Goal: Entertainment & Leisure: Consume media (video, audio)

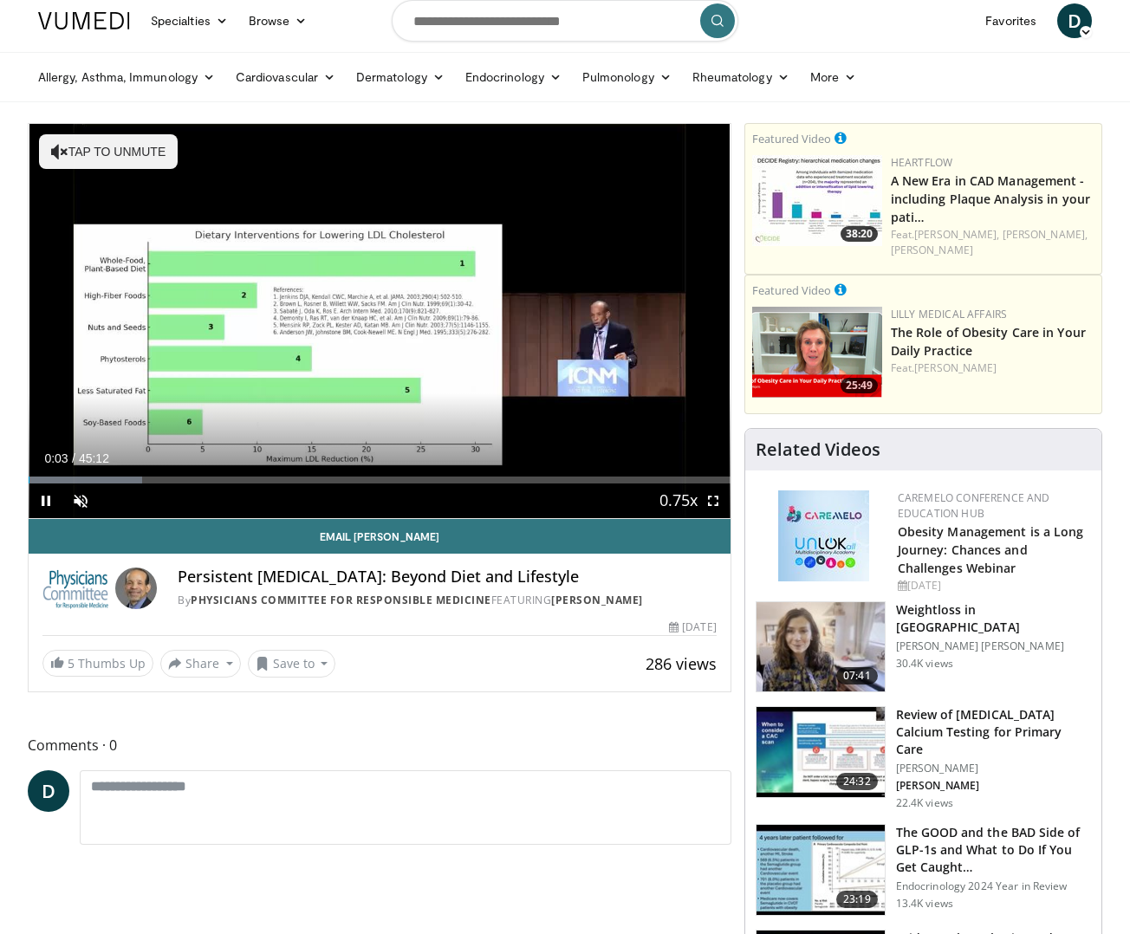
click at [715, 508] on span "Video Player" at bounding box center [713, 501] width 35 height 35
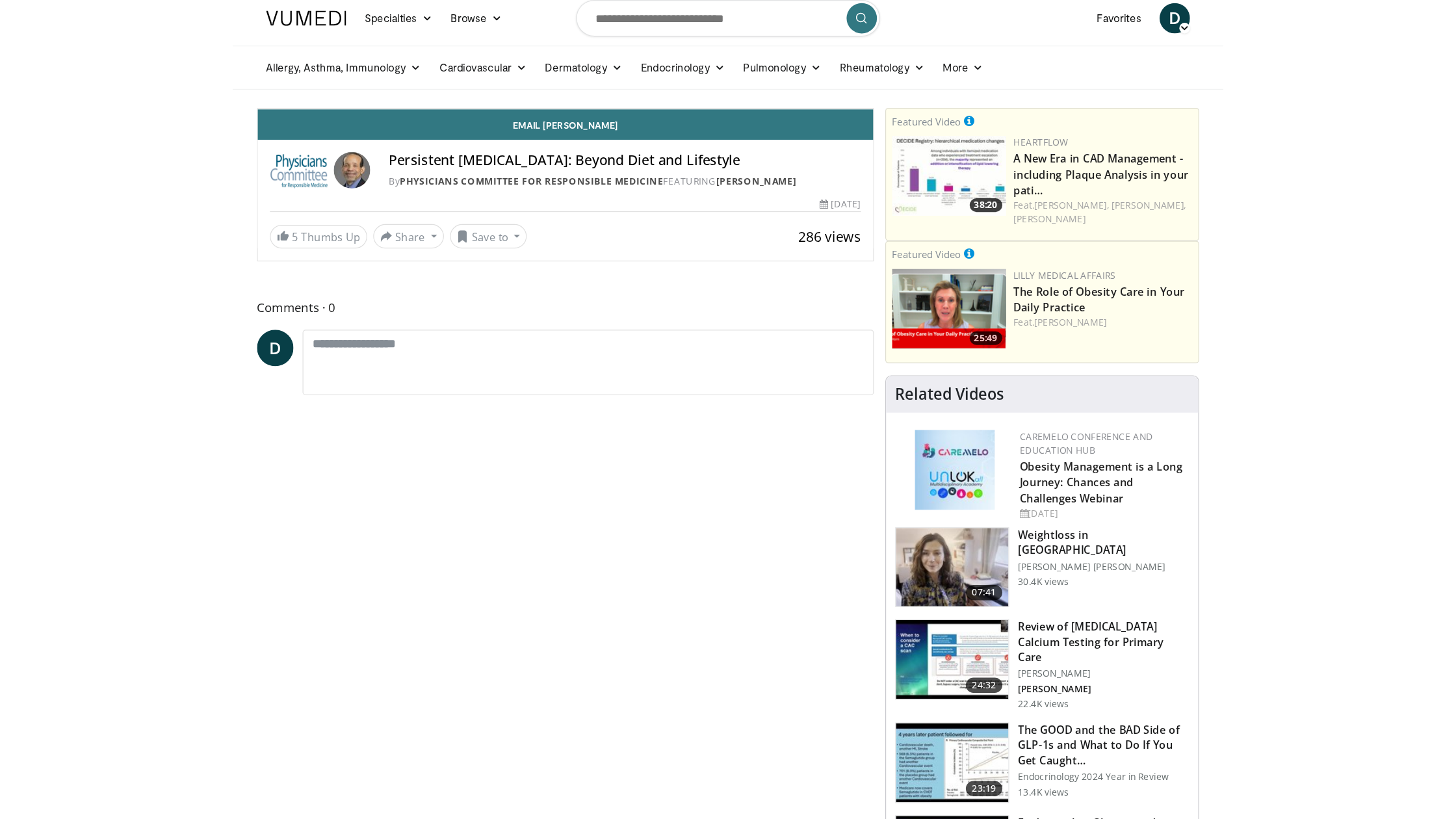
scroll to position [4, 0]
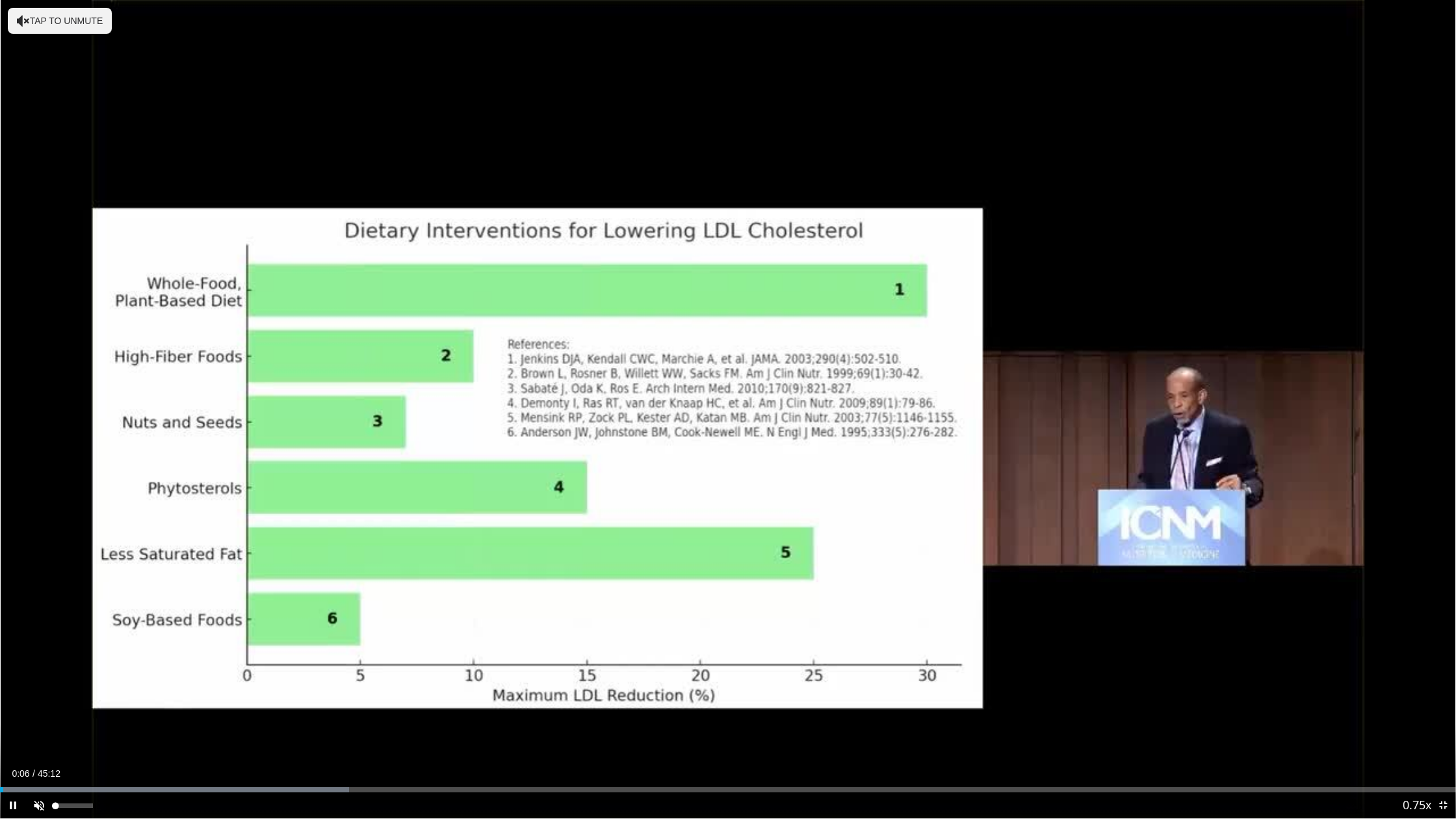
click at [39, 700] on span "Video Player" at bounding box center [39, 805] width 26 height 26
click at [18, 700] on div "Progress Bar" at bounding box center [19, 789] width 2 height 5
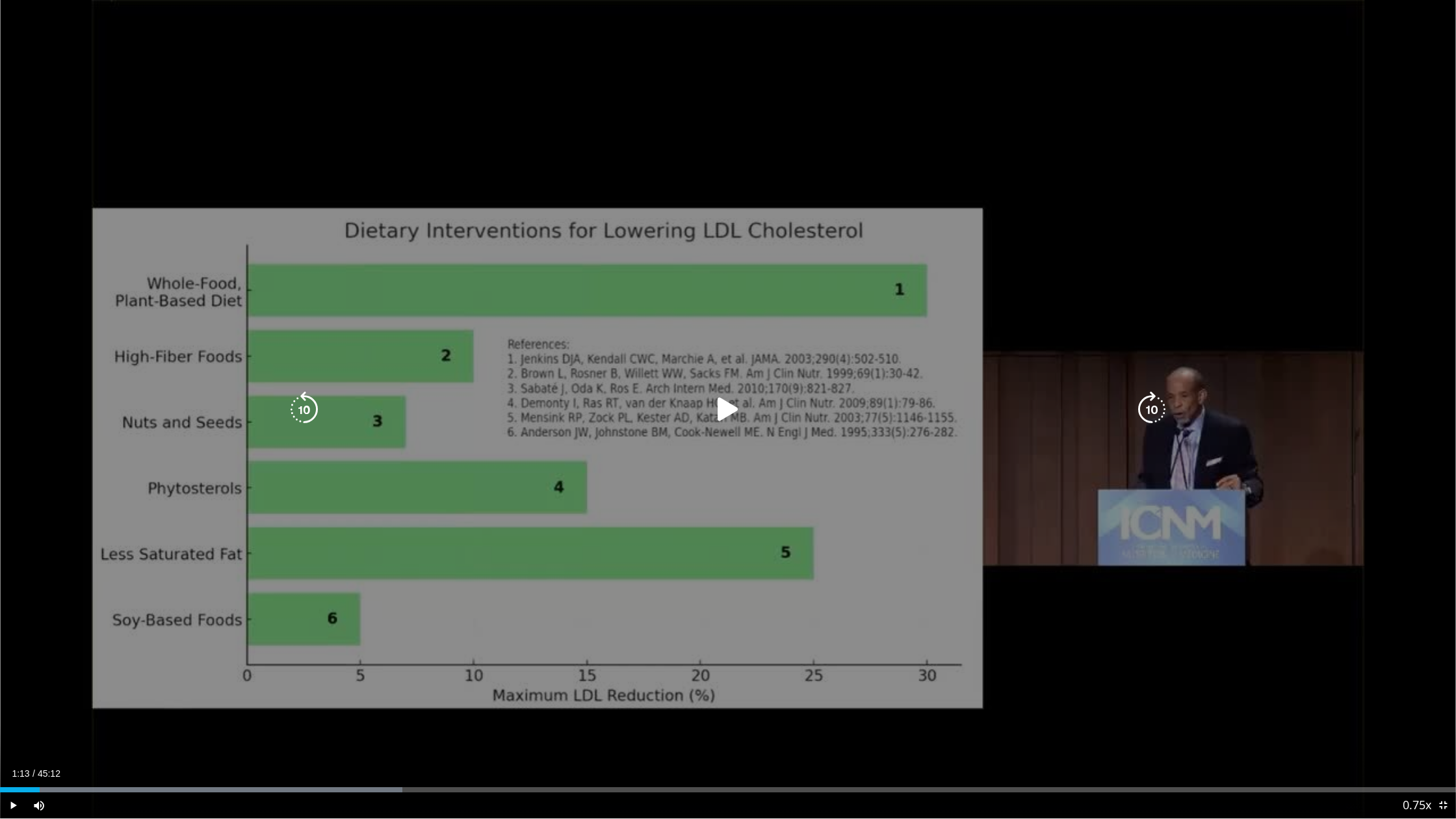
click at [40, 700] on div "Loaded : 27.65% 00:34 01:12" at bounding box center [728, 789] width 1456 height 5
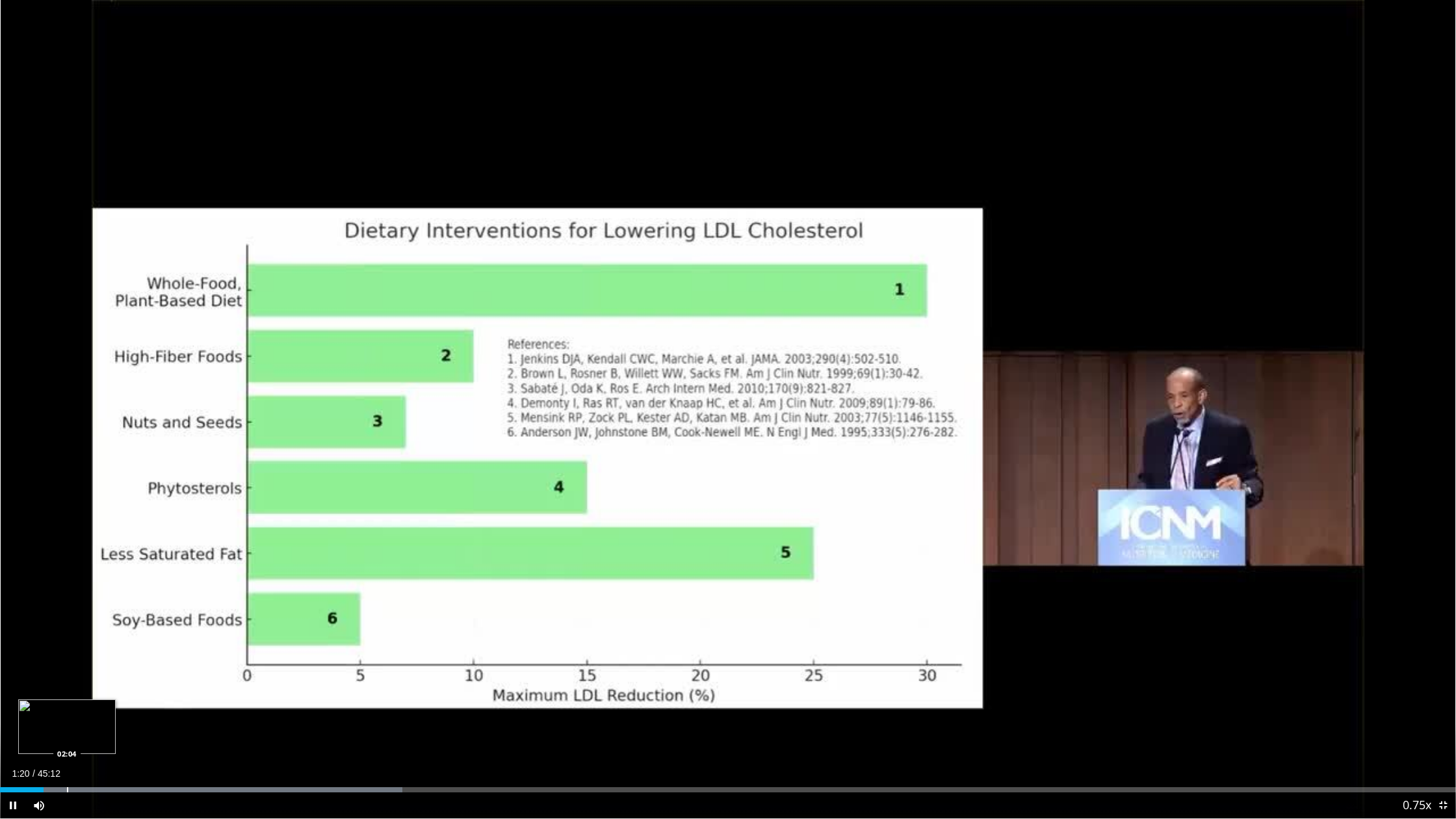
click at [67, 700] on div "Progress Bar" at bounding box center [68, 789] width 2 height 5
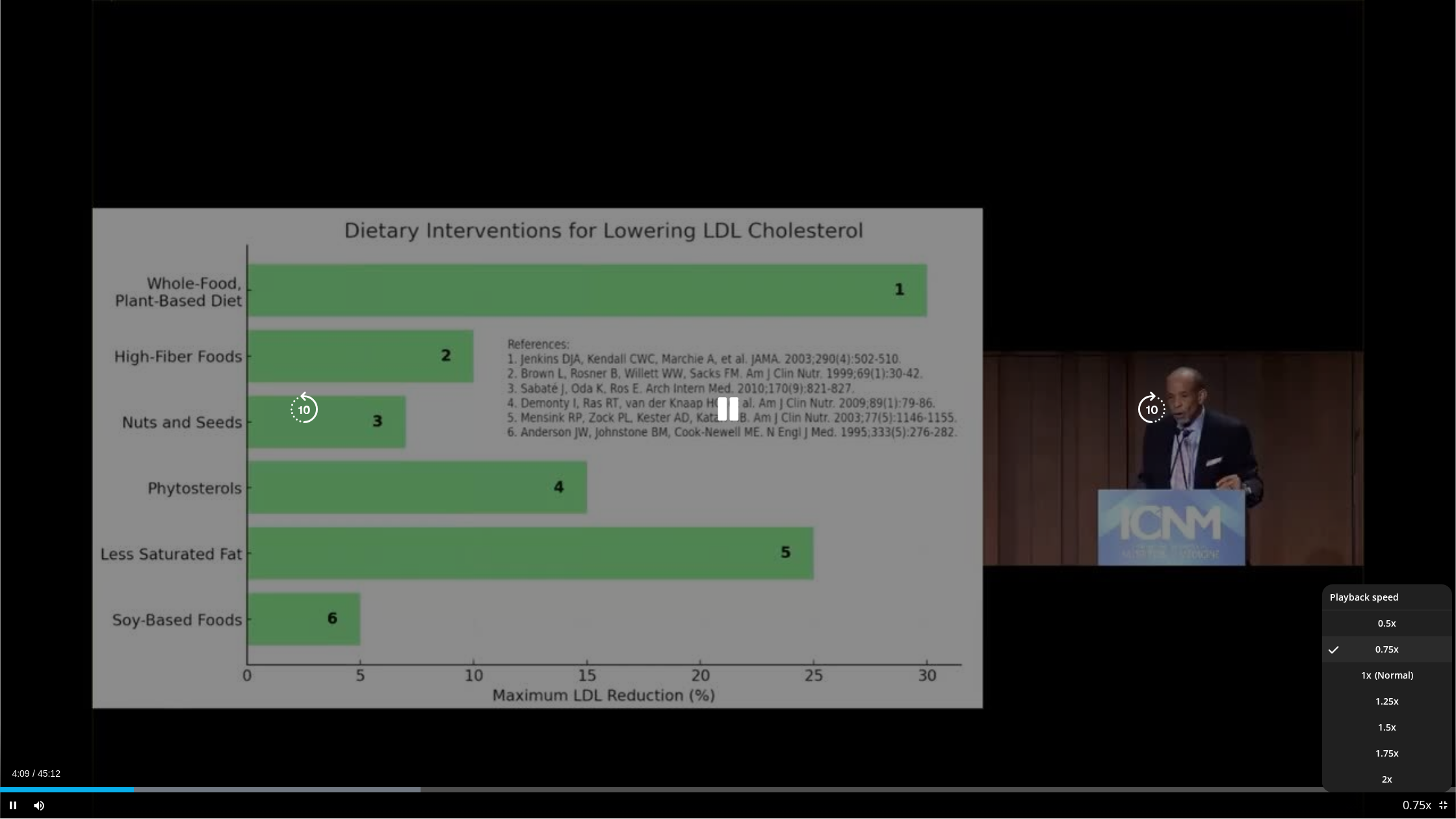
click at [847, 700] on video-js "**********" at bounding box center [728, 410] width 1456 height 819
click at [847, 700] on span "Video Player" at bounding box center [1417, 806] width 18 height 26
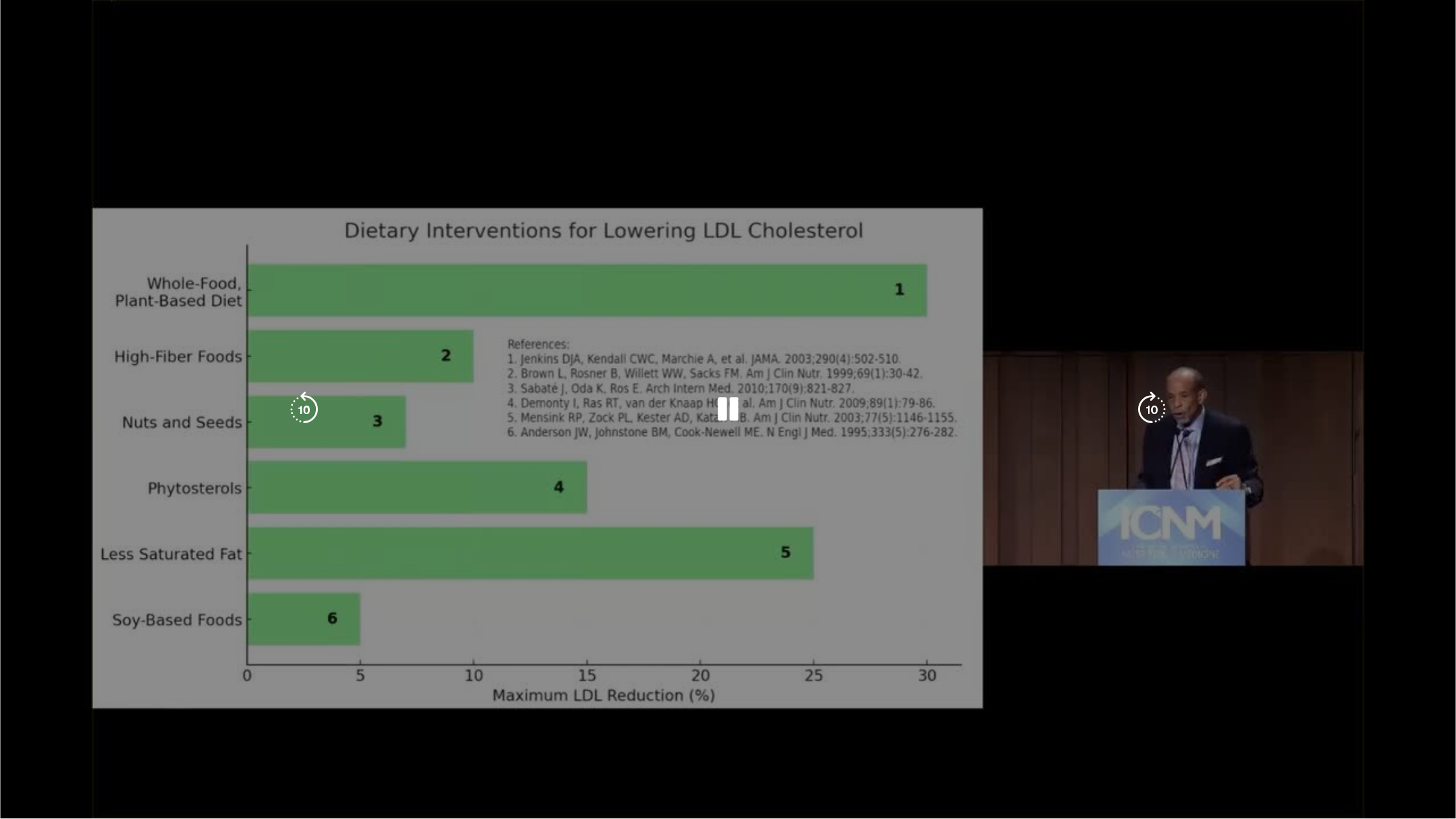
click at [847, 700] on video-js "**********" at bounding box center [728, 410] width 1456 height 819
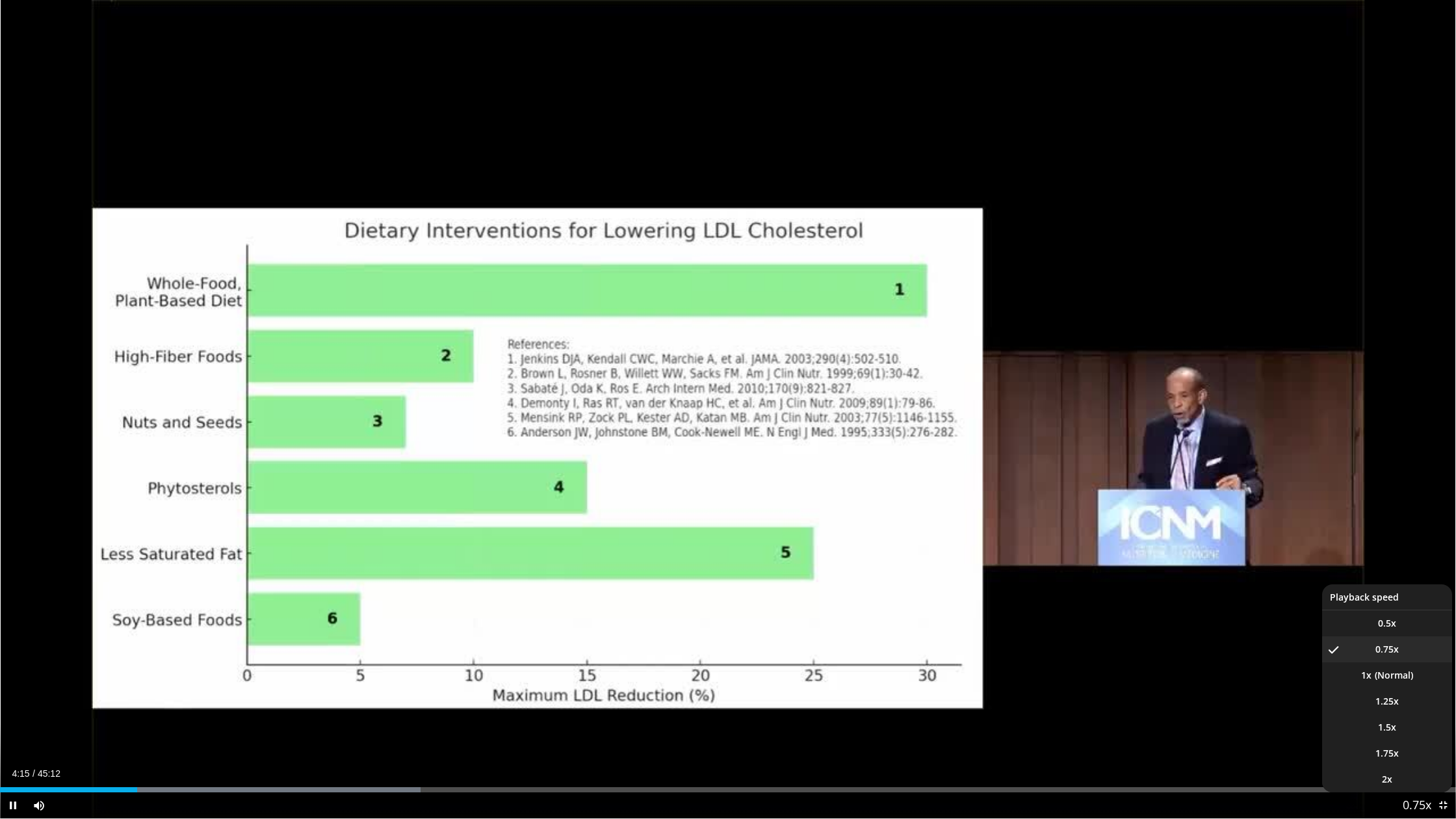
click at [847, 700] on span "Video Player" at bounding box center [1417, 806] width 18 height 26
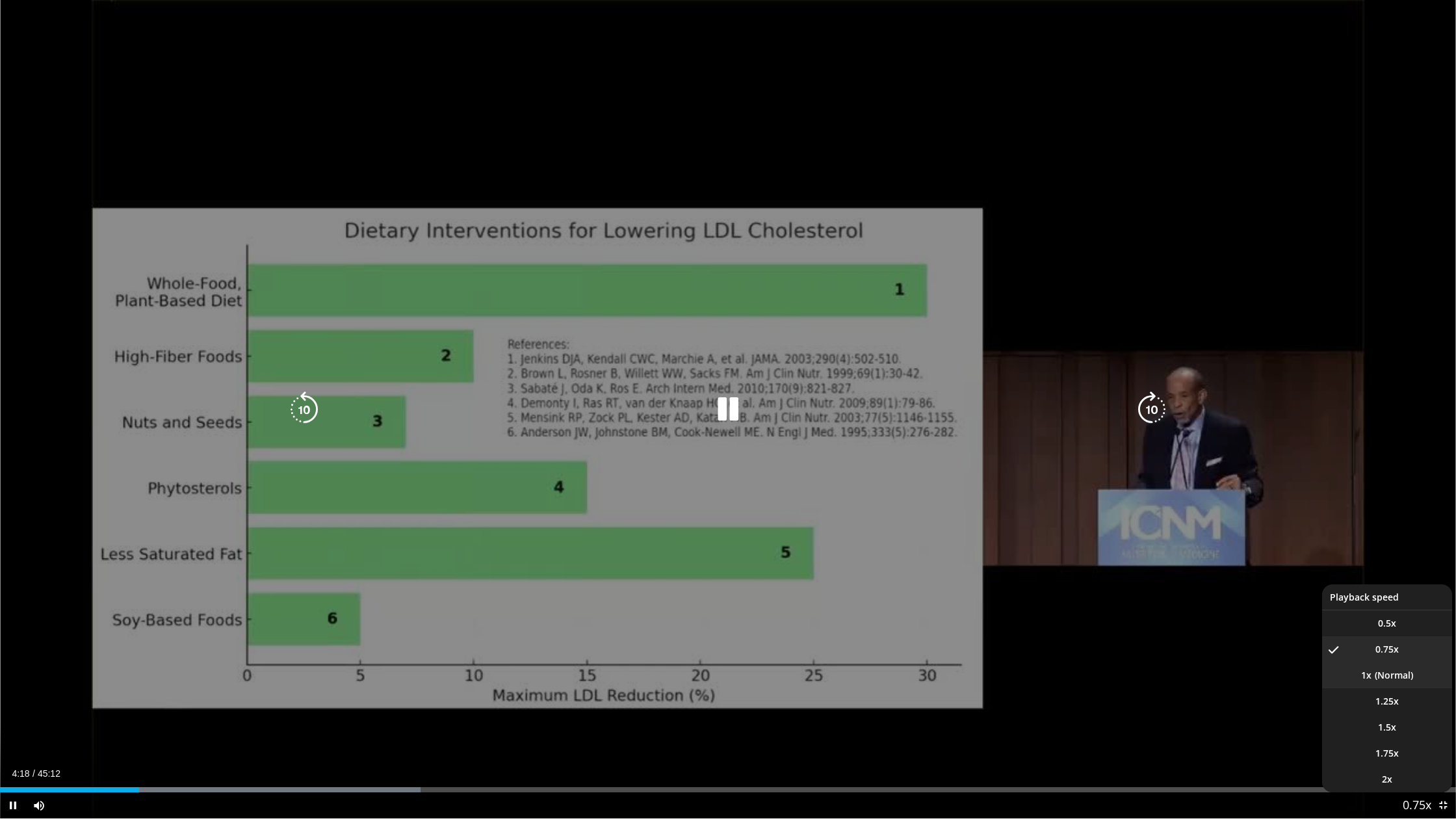
click at [847, 676] on li "1x" at bounding box center [1386, 675] width 130 height 26
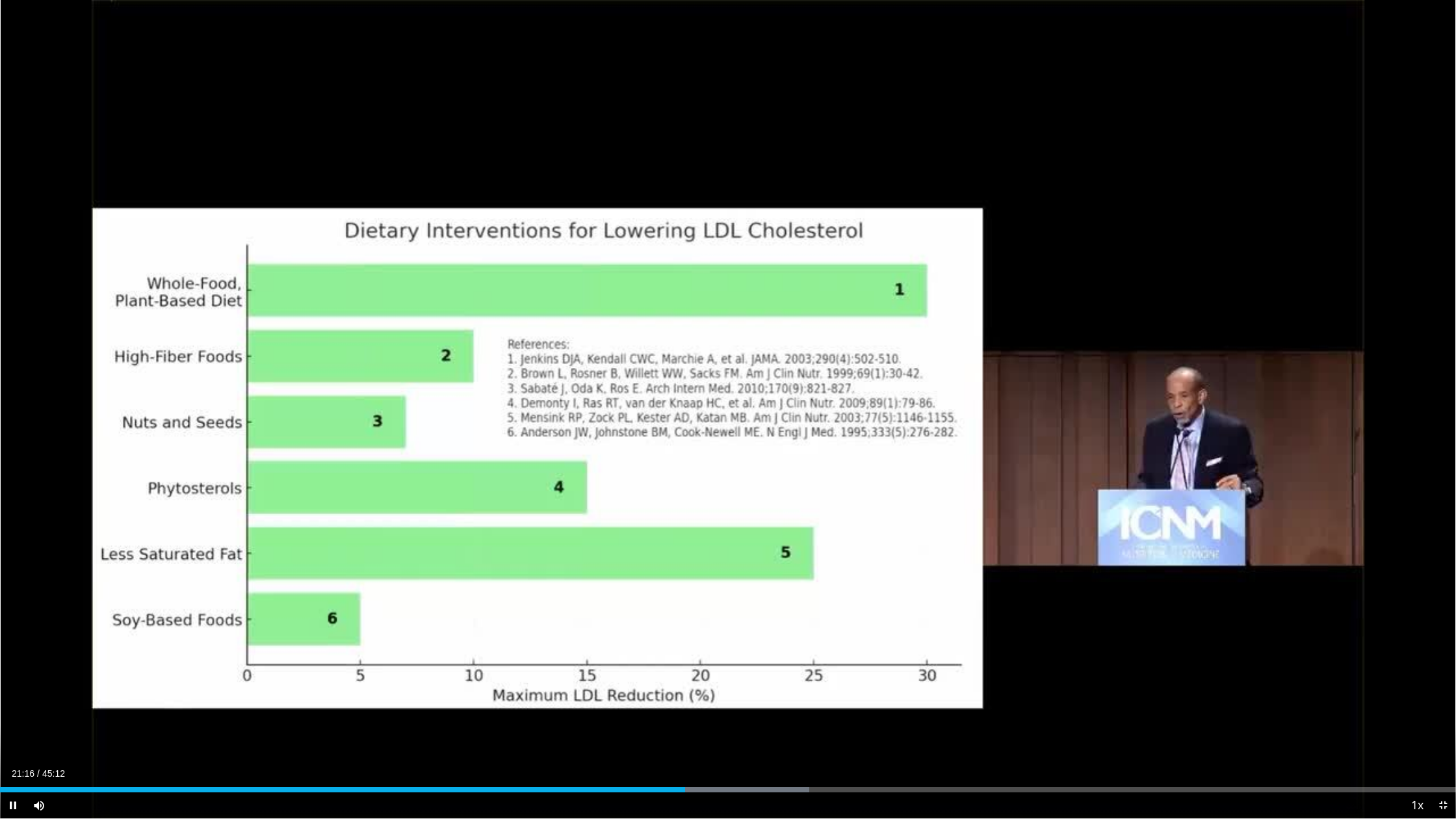
click at [16, 700] on span "Video Player" at bounding box center [13, 805] width 26 height 26
click at [11, 700] on span "Video Player" at bounding box center [13, 805] width 26 height 26
click at [12, 700] on span "Video Player" at bounding box center [13, 805] width 26 height 26
click at [847, 700] on div "Progress Bar" at bounding box center [1064, 789] width 2 height 5
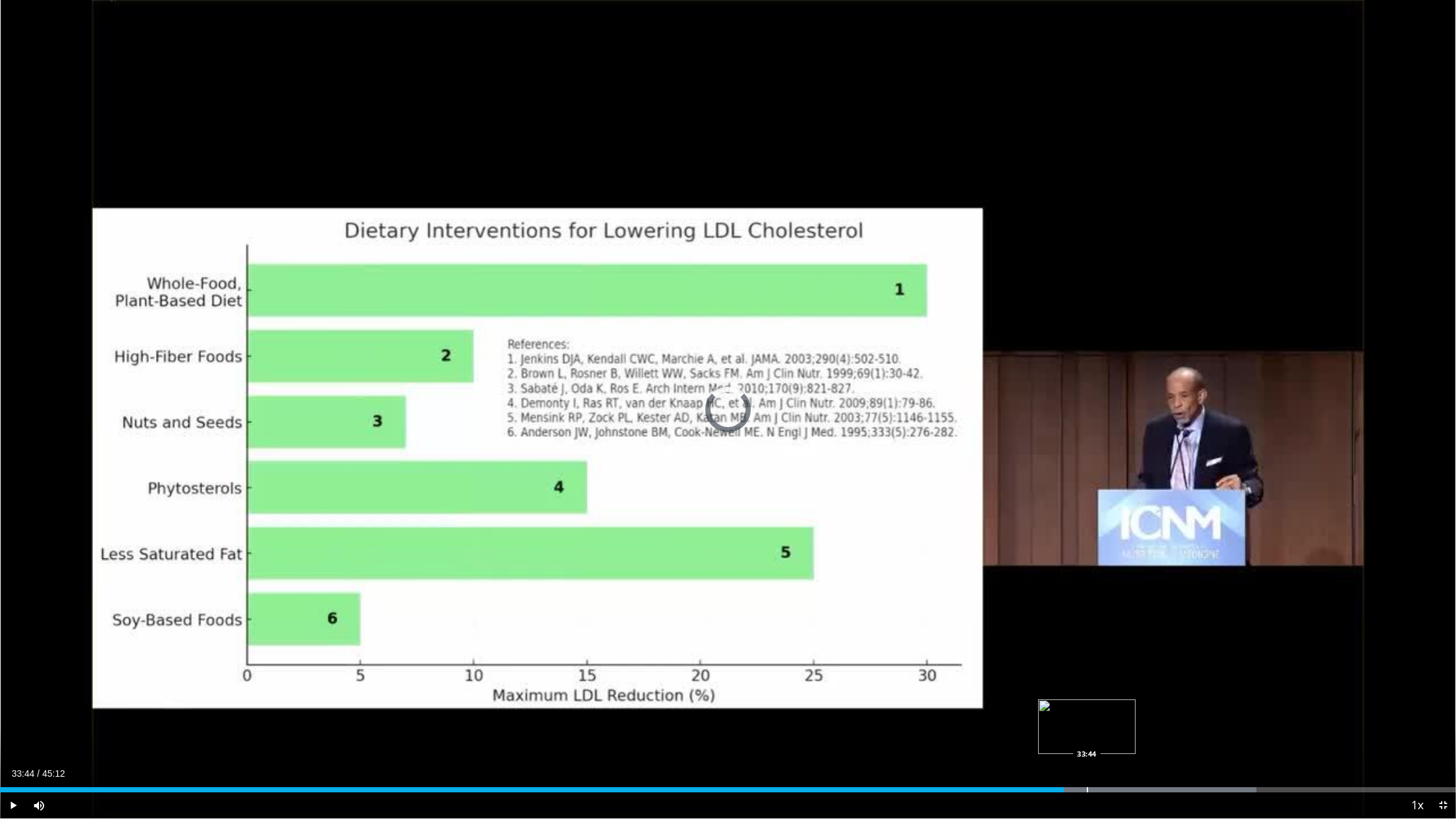
click at [847, 700] on div "Progress Bar" at bounding box center [1088, 789] width 2 height 5
click at [847, 700] on div "Progress Bar" at bounding box center [1113, 789] width 2 height 5
click at [847, 700] on div "Progress Bar" at bounding box center [1136, 789] width 2 height 5
click at [847, 700] on div "Progress Bar" at bounding box center [1158, 789] width 2 height 5
click at [847, 700] on div "Progress Bar" at bounding box center [1186, 789] width 2 height 5
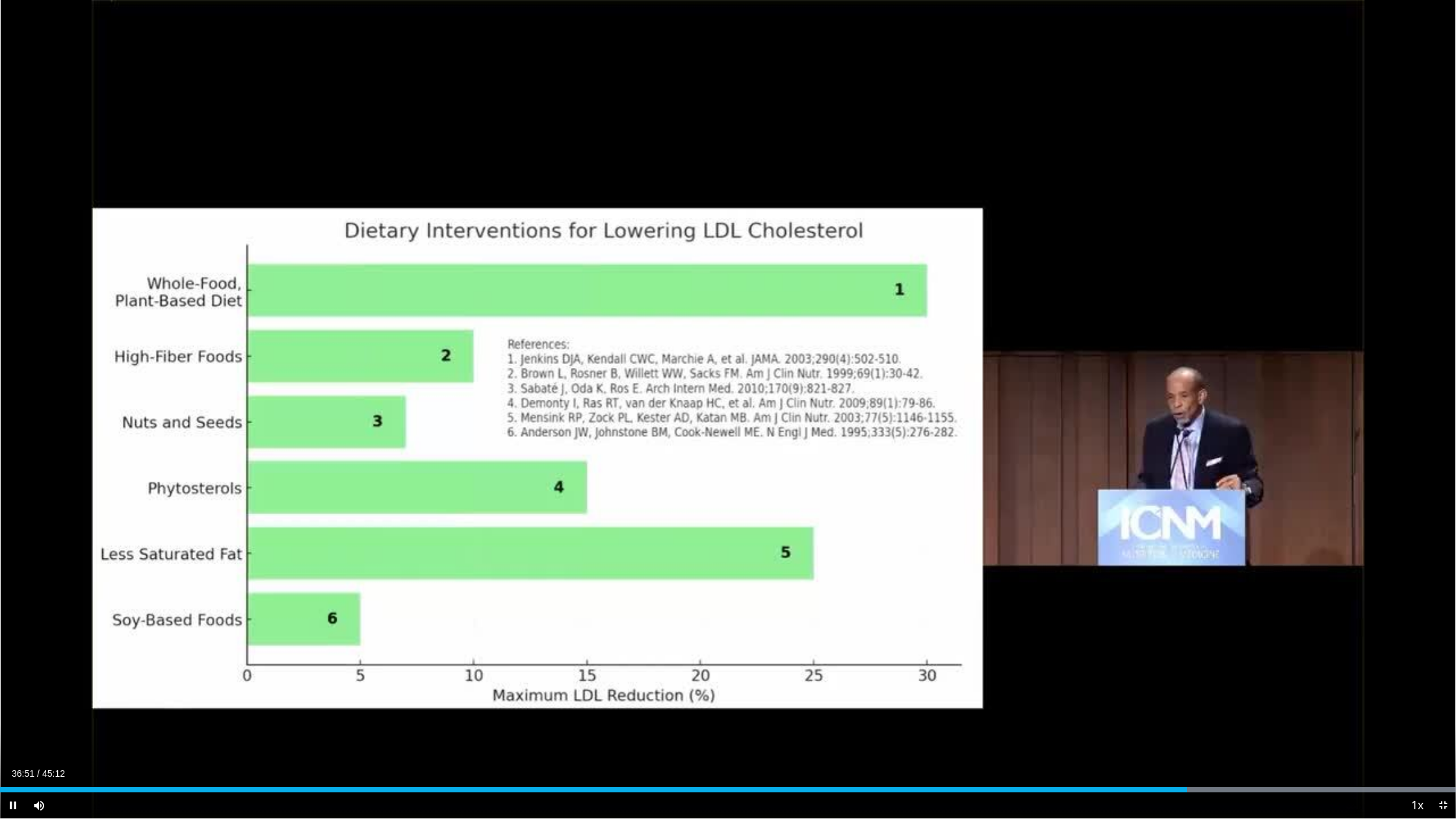
click at [847, 700] on div "Current Time 36:51 / Duration 45:12 Pause Skip Backward Skip Forward Mute 56% L…" at bounding box center [728, 805] width 1456 height 26
click at [847, 700] on div "Progress Bar" at bounding box center [1221, 789] width 2 height 5
click at [847, 700] on div "Progress Bar" at bounding box center [1253, 789] width 2 height 5
click at [847, 700] on div "Progress Bar" at bounding box center [1289, 789] width 2 height 5
click at [847, 700] on div "Progress Bar" at bounding box center [1321, 789] width 2 height 5
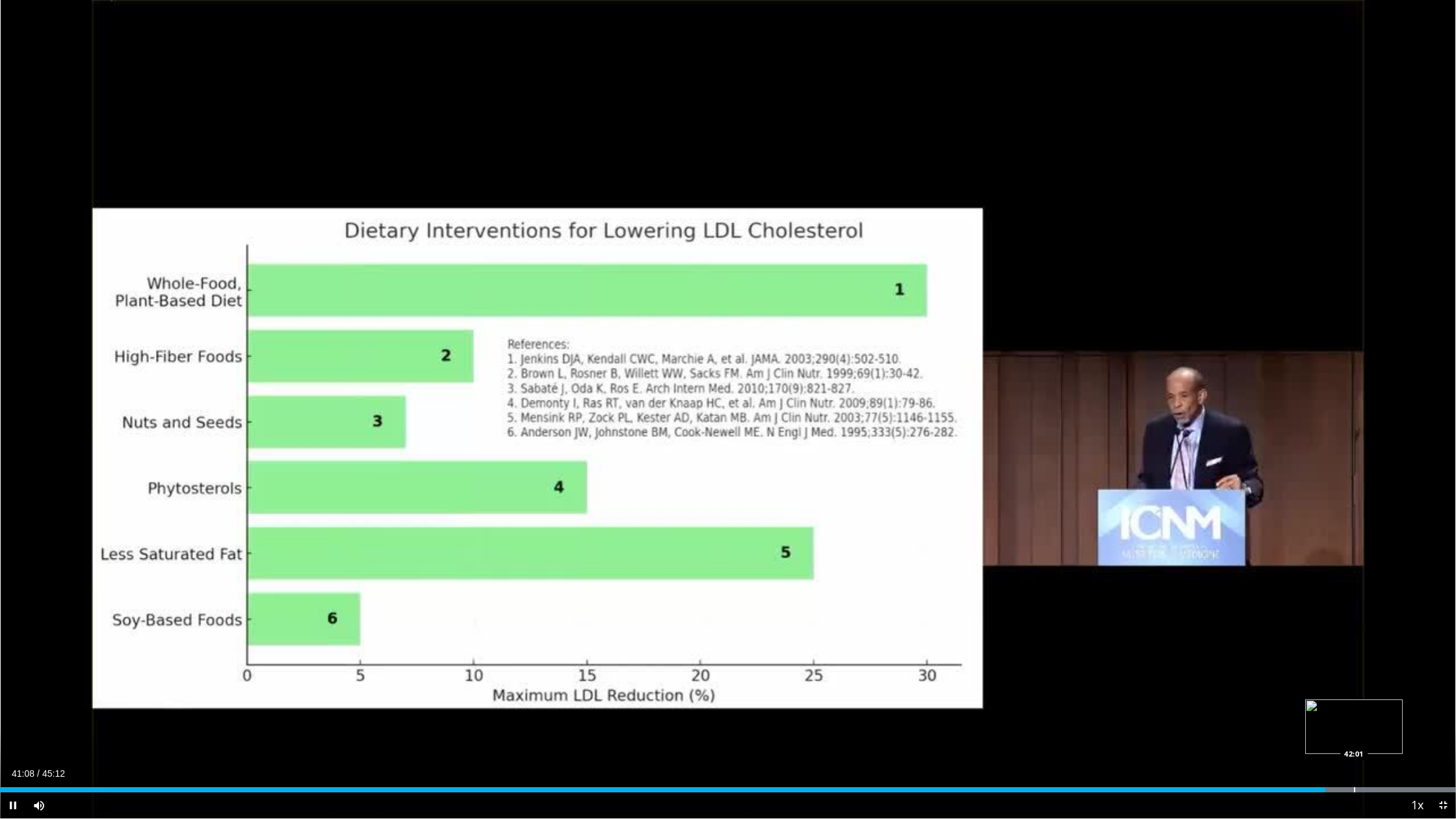
click at [847, 700] on div "Progress Bar" at bounding box center [1355, 789] width 2 height 5
click at [847, 700] on div "Progress Bar" at bounding box center [1380, 789] width 2 height 5
